Goal: Complete application form

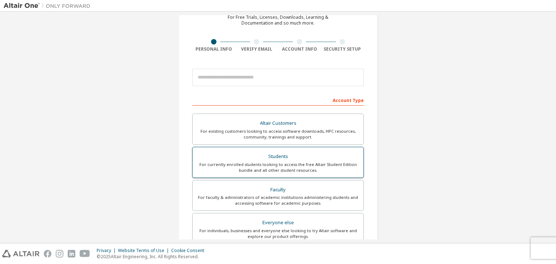
scroll to position [109, 0]
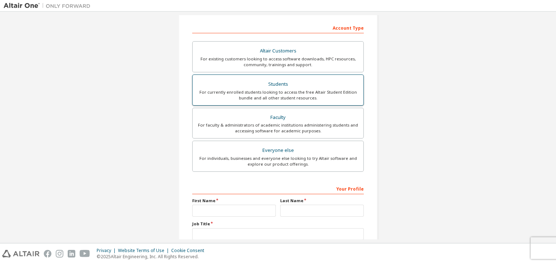
click at [296, 93] on div "For currently enrolled students looking to access the free Altair Student Editi…" at bounding box center [278, 95] width 162 height 12
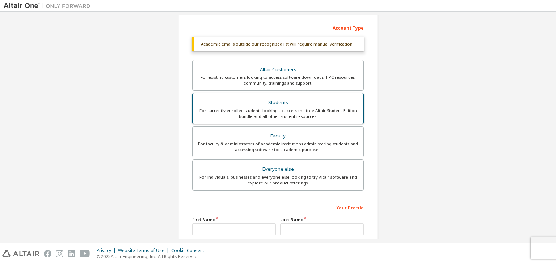
scroll to position [176, 0]
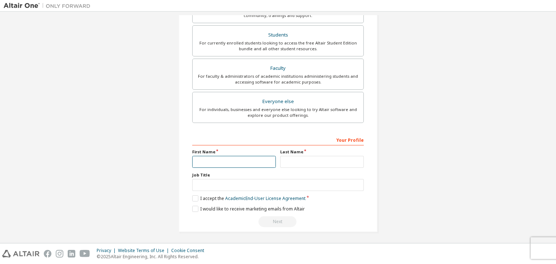
click at [240, 160] on input "text" at bounding box center [234, 162] width 84 height 12
type input "*"
type input "******"
click at [301, 164] on input "text" at bounding box center [322, 162] width 84 height 12
type input "********"
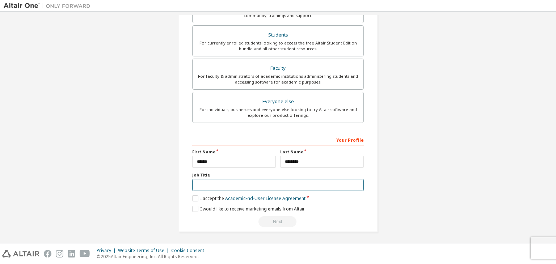
click at [239, 185] on input "text" at bounding box center [277, 185] width 171 height 12
click at [194, 199] on label "I accept the Academic End-User License Agreement" at bounding box center [248, 198] width 113 height 6
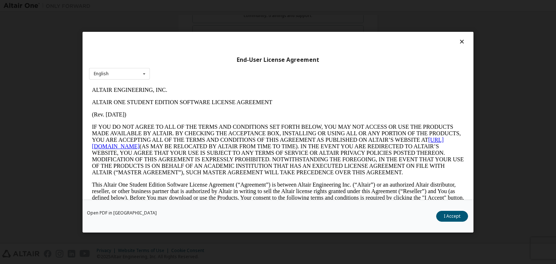
scroll to position [0, 0]
click at [456, 215] on button "I Accept" at bounding box center [452, 216] width 32 height 11
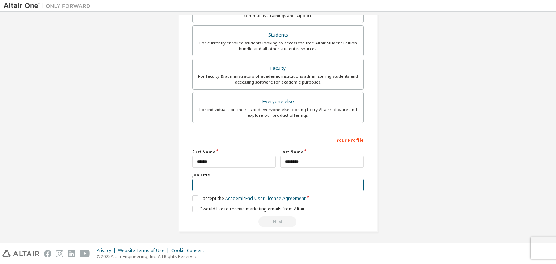
click at [258, 184] on input "text" at bounding box center [277, 185] width 171 height 12
type input "*******"
click at [294, 222] on div "Next" at bounding box center [277, 221] width 171 height 11
click at [285, 222] on div "Next" at bounding box center [277, 221] width 171 height 11
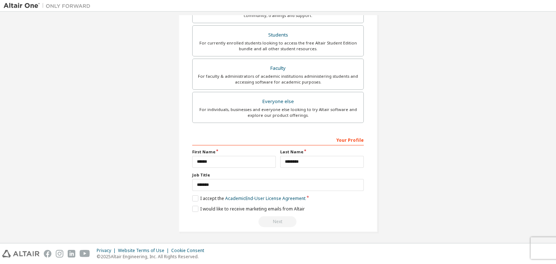
click at [284, 222] on div "Next" at bounding box center [277, 221] width 171 height 11
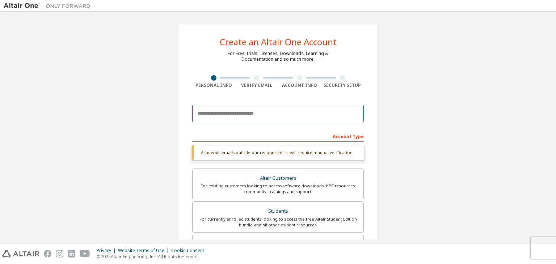
click at [254, 112] on input "email" at bounding box center [277, 113] width 171 height 17
type input "**********"
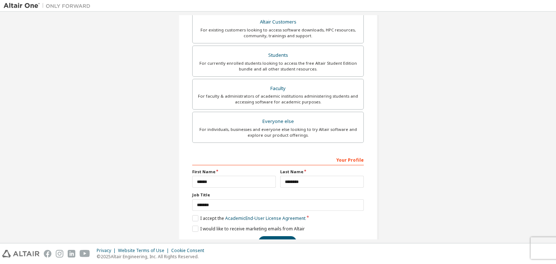
scroll to position [157, 0]
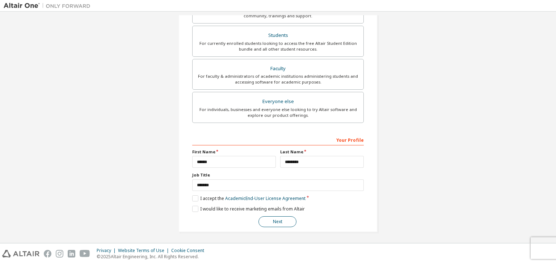
click at [284, 220] on button "Next" at bounding box center [277, 221] width 38 height 11
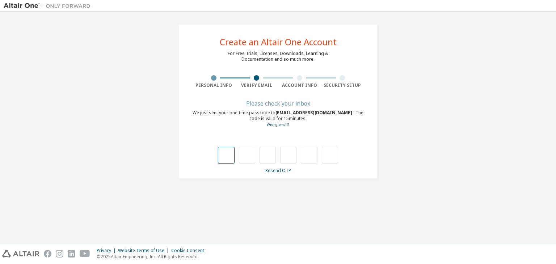
scroll to position [0, 0]
type input "*"
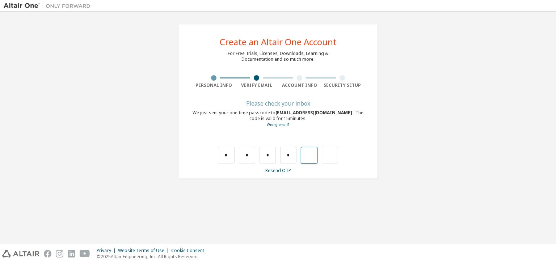
type input "*"
